Goal: Find specific page/section: Find specific page/section

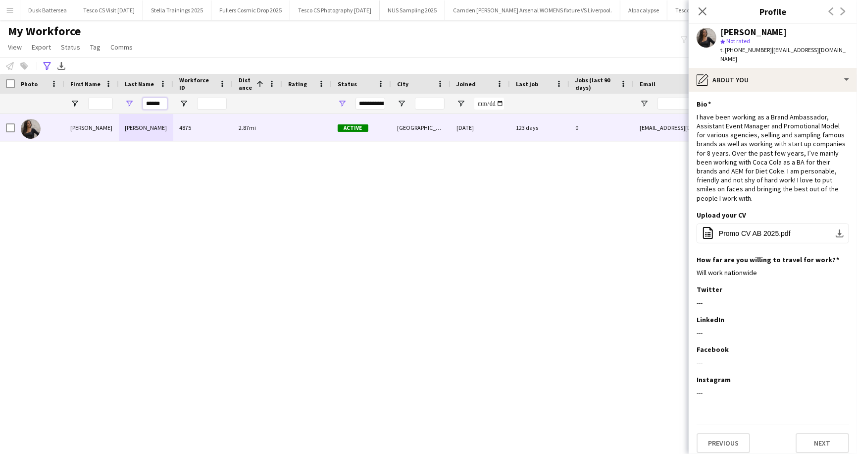
drag, startPoint x: 165, startPoint y: 103, endPoint x: 139, endPoint y: 103, distance: 26.7
click at [139, 103] on div "******" at bounding box center [146, 104] width 54 height 20
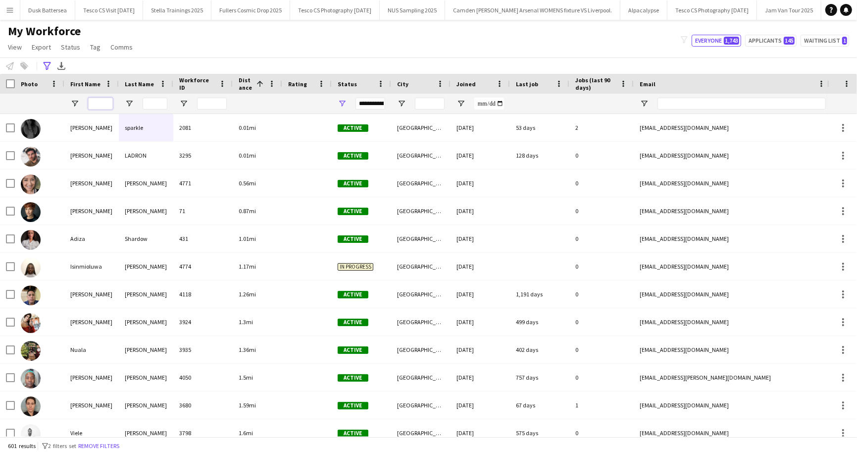
click at [107, 105] on input "First Name Filter Input" at bounding box center [100, 104] width 25 height 12
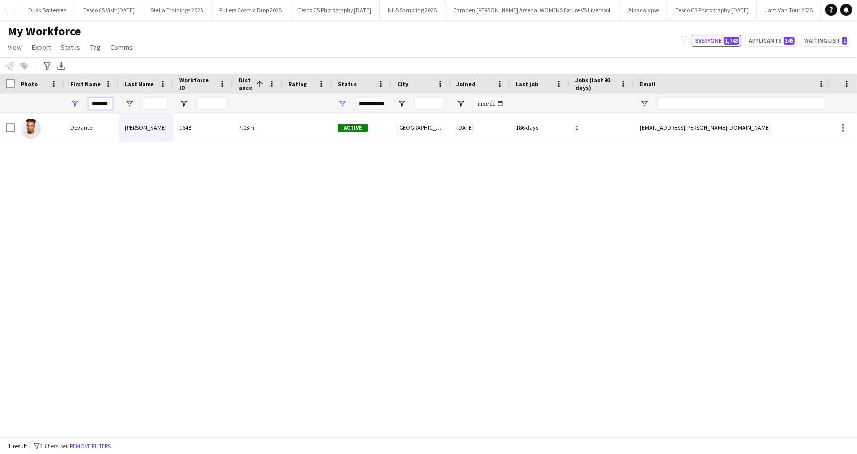
type input "*******"
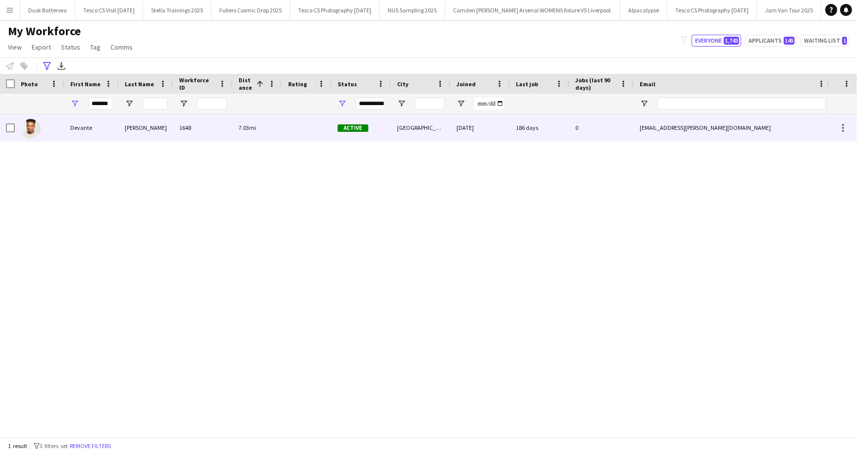
click at [86, 131] on div "Devante" at bounding box center [91, 127] width 54 height 27
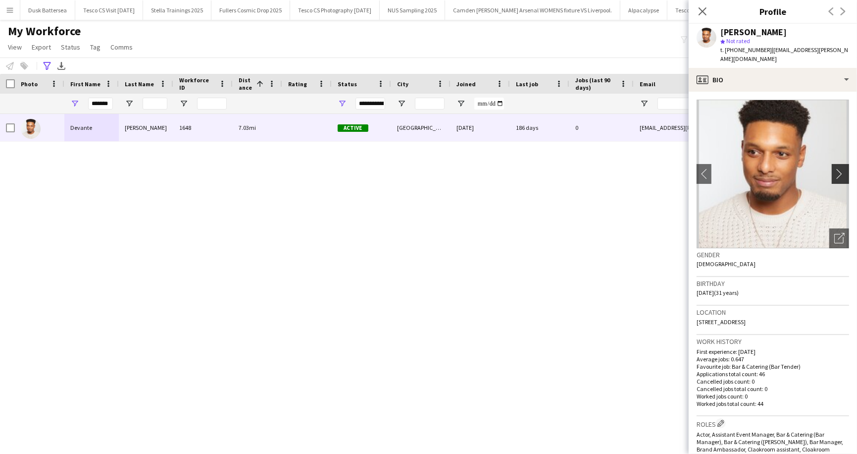
click at [842, 168] on app-icon "chevron-right" at bounding box center [841, 173] width 15 height 10
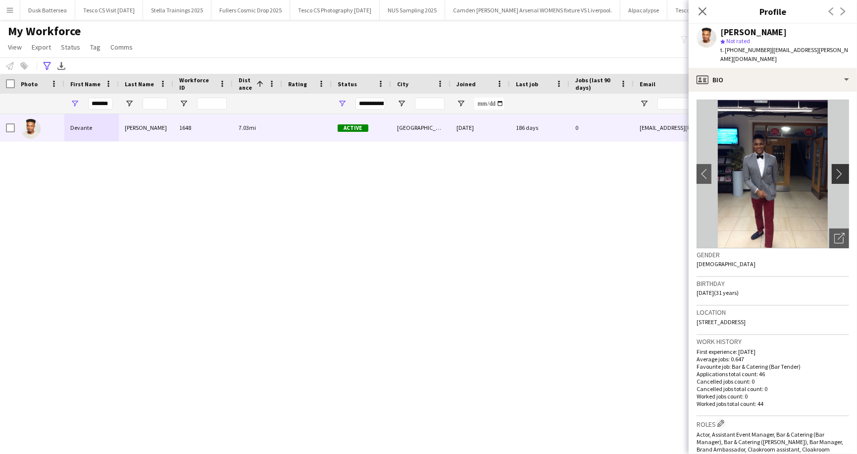
click at [842, 168] on app-icon "chevron-right" at bounding box center [841, 173] width 15 height 10
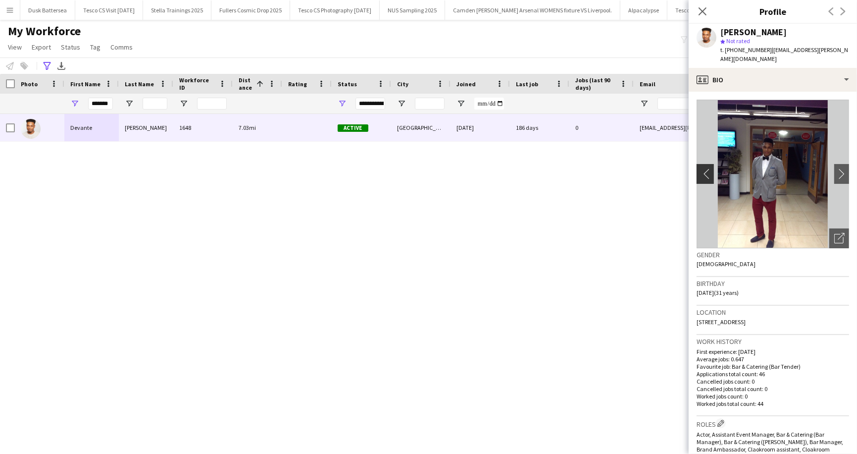
click at [702, 164] on button "chevron-left" at bounding box center [704, 174] width 20 height 20
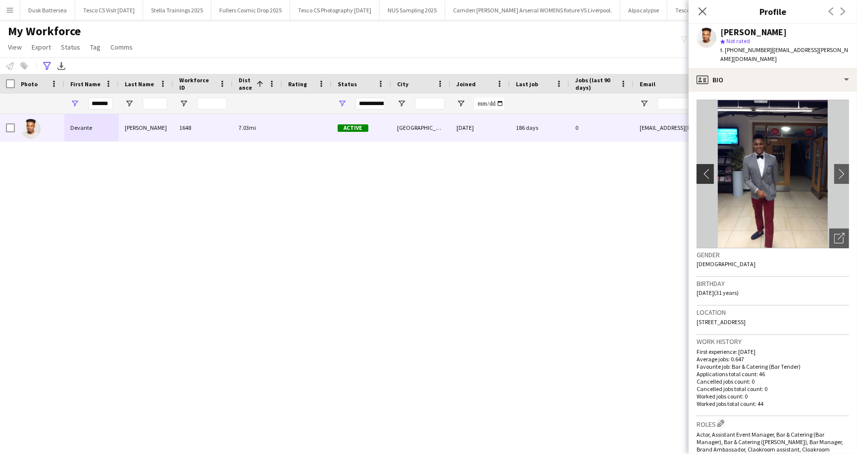
click at [704, 168] on app-icon "chevron-left" at bounding box center [704, 173] width 15 height 10
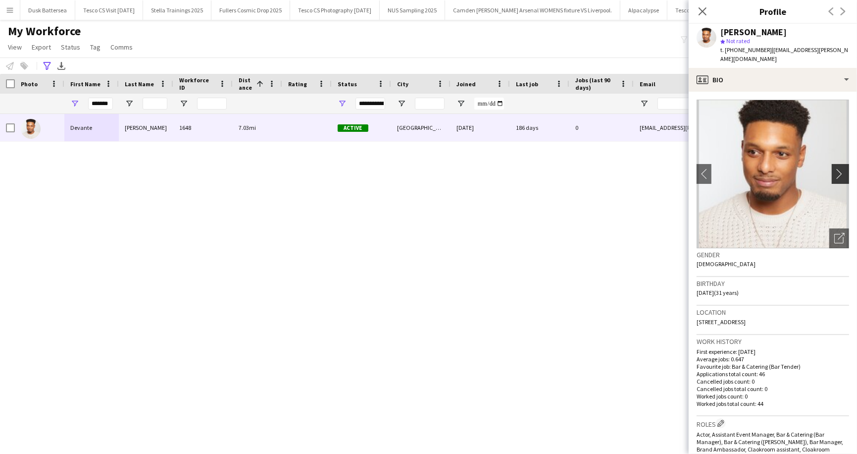
click at [839, 168] on app-icon "chevron-right" at bounding box center [841, 173] width 15 height 10
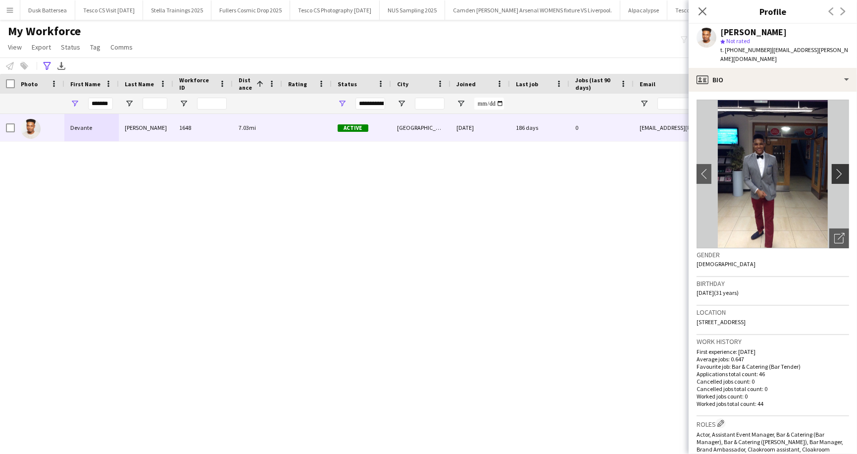
click at [839, 168] on app-icon "chevron-right" at bounding box center [841, 173] width 15 height 10
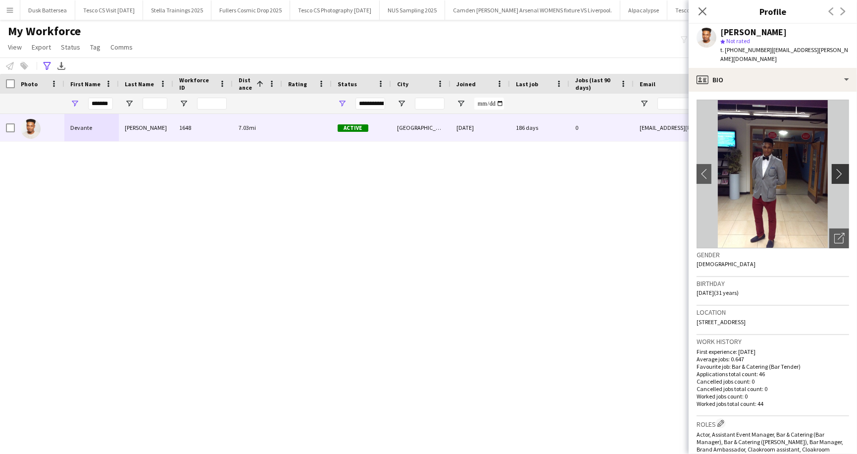
click at [839, 168] on app-icon "chevron-right" at bounding box center [841, 173] width 15 height 10
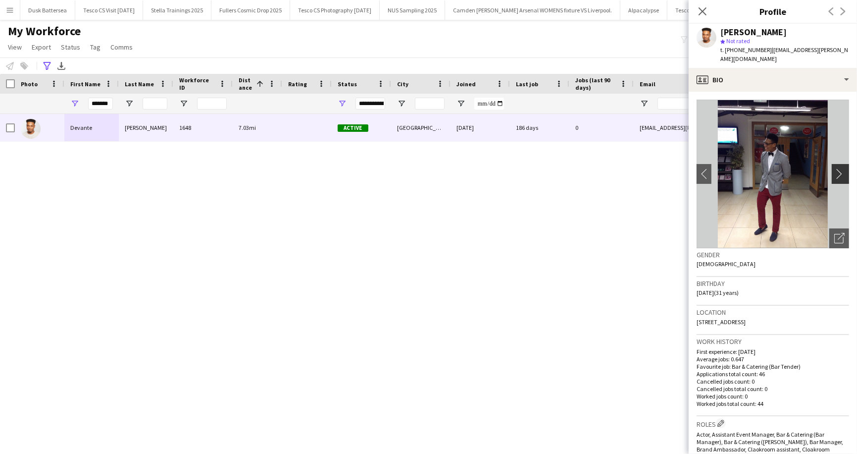
click at [839, 168] on app-icon "chevron-right" at bounding box center [841, 173] width 15 height 10
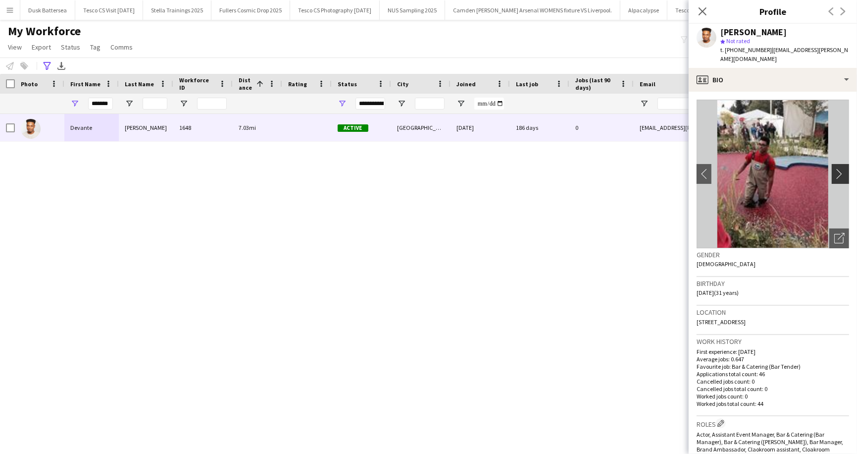
click at [839, 168] on app-icon "chevron-right" at bounding box center [841, 173] width 15 height 10
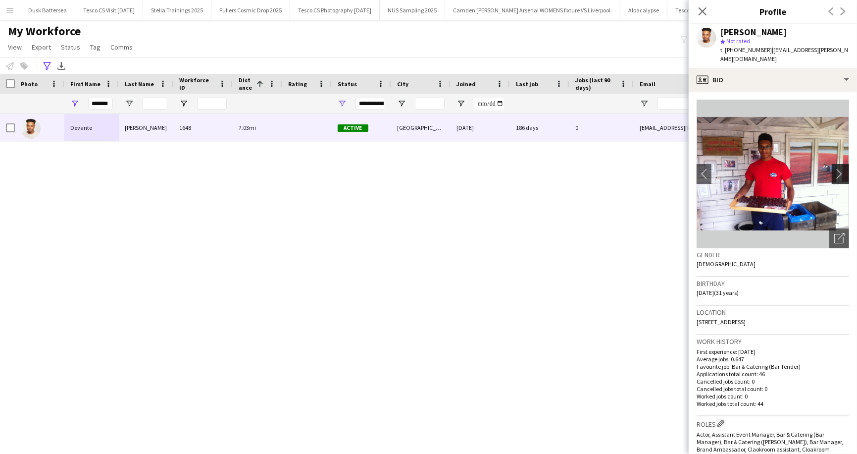
click at [839, 168] on app-icon "chevron-right" at bounding box center [841, 173] width 15 height 10
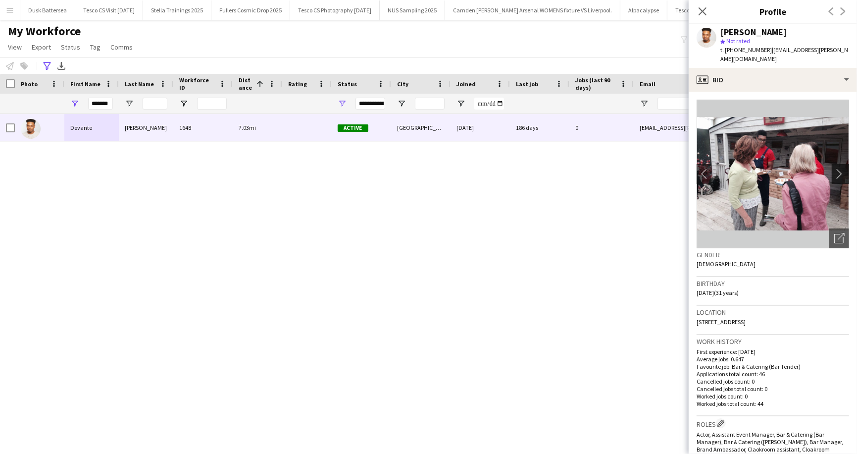
click at [839, 168] on app-icon "chevron-right" at bounding box center [841, 173] width 15 height 10
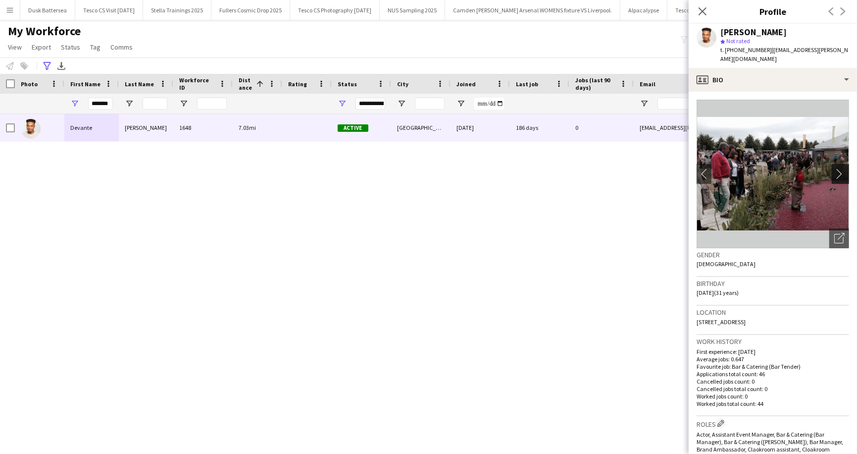
click at [839, 168] on app-icon "chevron-right" at bounding box center [841, 173] width 15 height 10
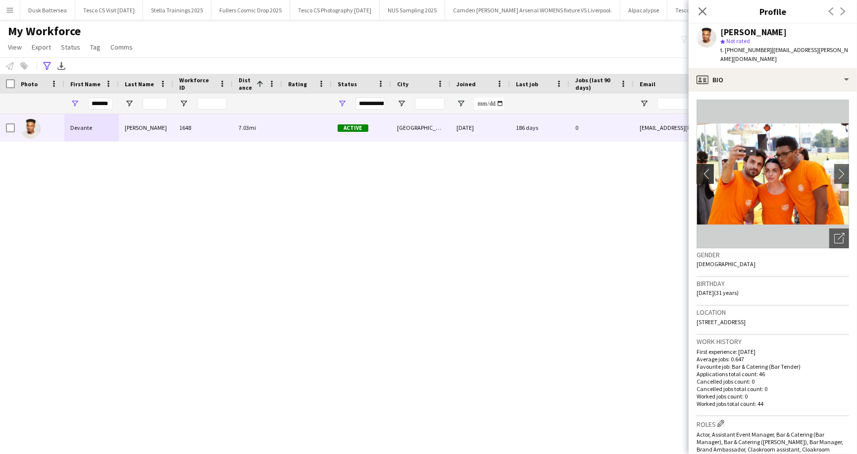
click at [709, 168] on app-icon "chevron-left" at bounding box center [704, 173] width 15 height 10
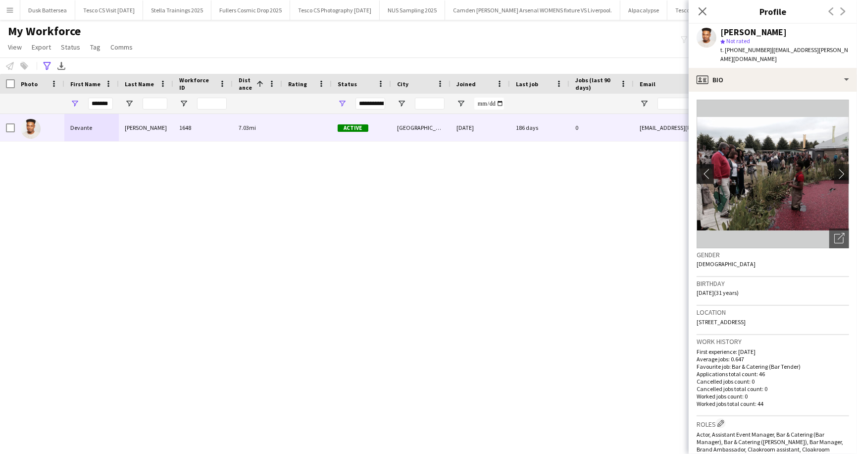
click at [709, 168] on app-icon "chevron-left" at bounding box center [704, 173] width 15 height 10
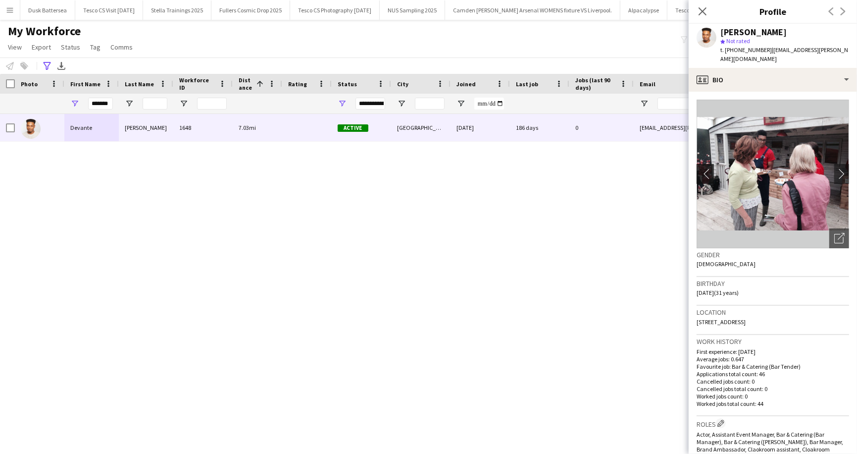
click at [709, 168] on app-icon "chevron-left" at bounding box center [704, 173] width 15 height 10
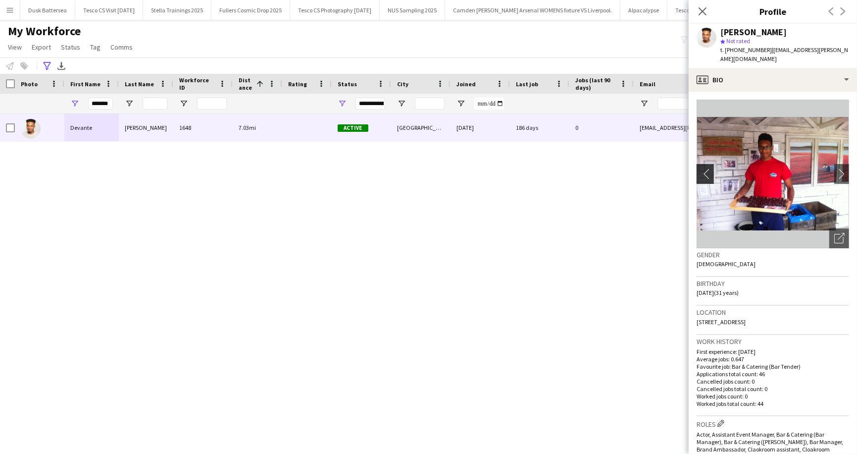
click at [709, 168] on app-icon "chevron-left" at bounding box center [704, 173] width 15 height 10
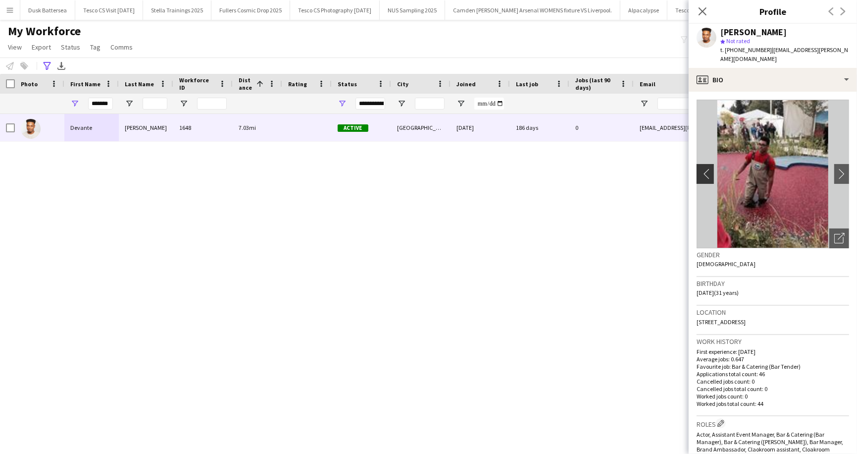
click at [709, 168] on app-icon "chevron-left" at bounding box center [704, 173] width 15 height 10
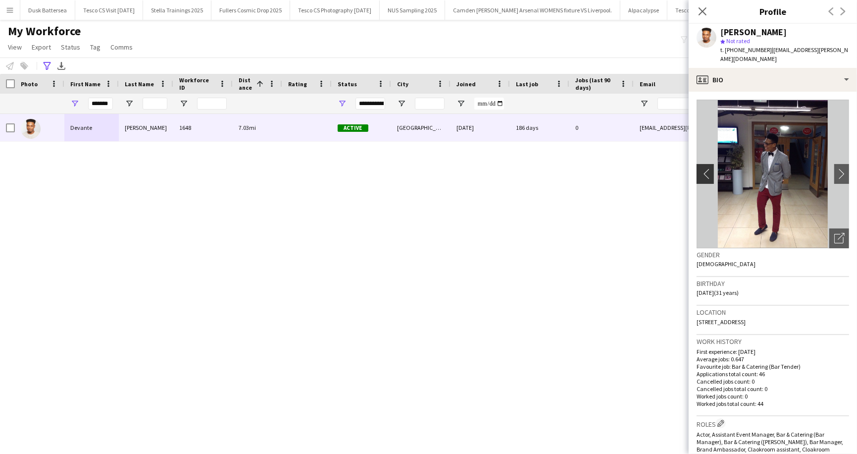
click at [709, 168] on app-icon "chevron-left" at bounding box center [704, 173] width 15 height 10
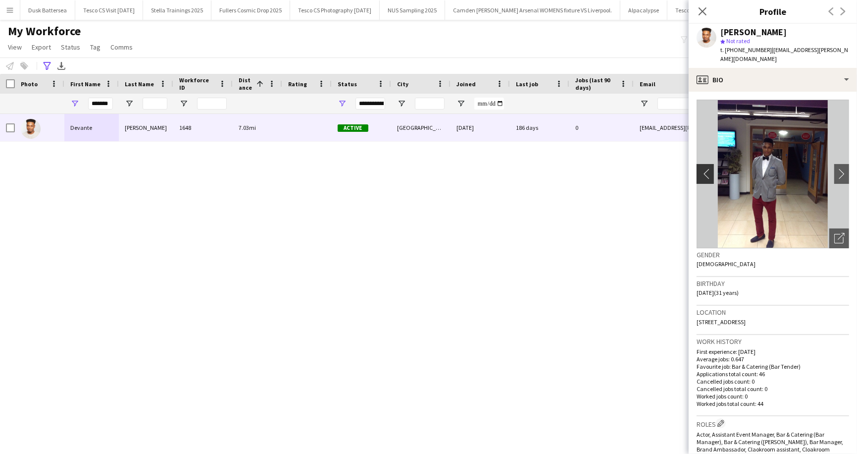
click at [709, 168] on app-icon "chevron-left" at bounding box center [704, 173] width 15 height 10
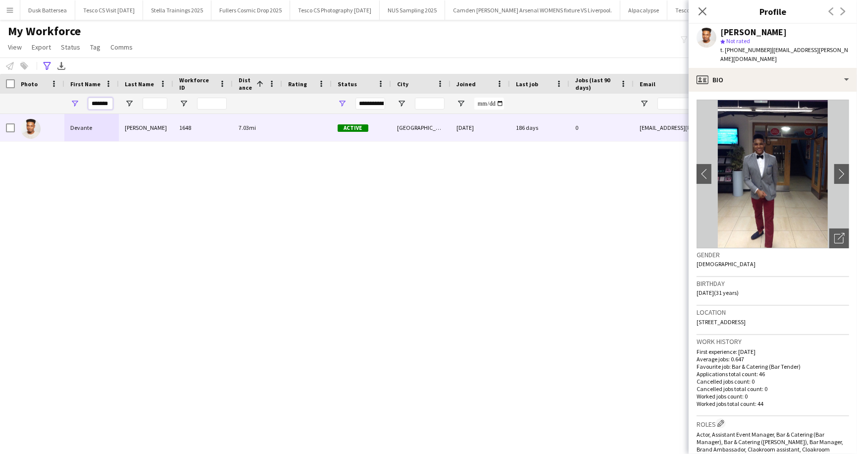
drag, startPoint x: 91, startPoint y: 103, endPoint x: 101, endPoint y: 110, distance: 12.1
click at [101, 110] on div "*******" at bounding box center [100, 104] width 25 height 20
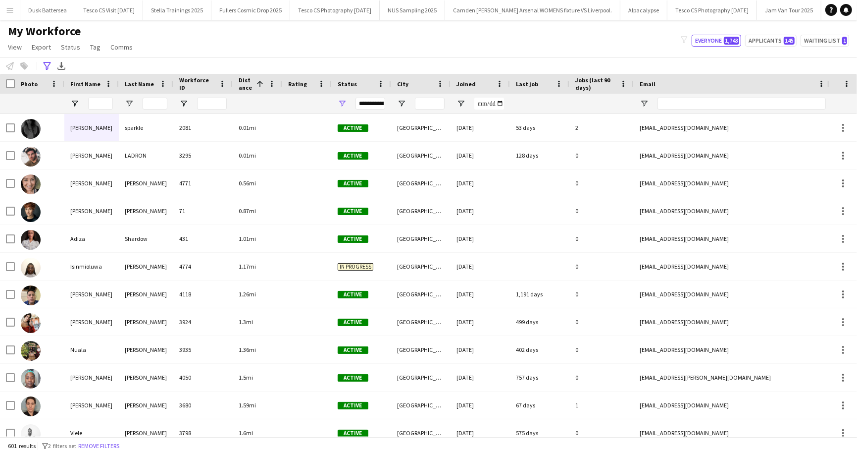
click at [225, 36] on div "My Workforce View Views Default view New view Update view Delete view Edit name…" at bounding box center [428, 41] width 857 height 34
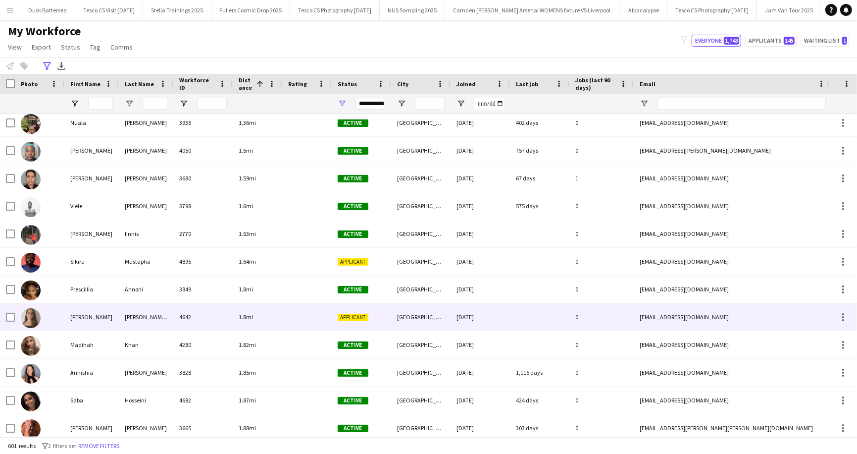
scroll to position [224, 0]
